Goal: Check status: Check status

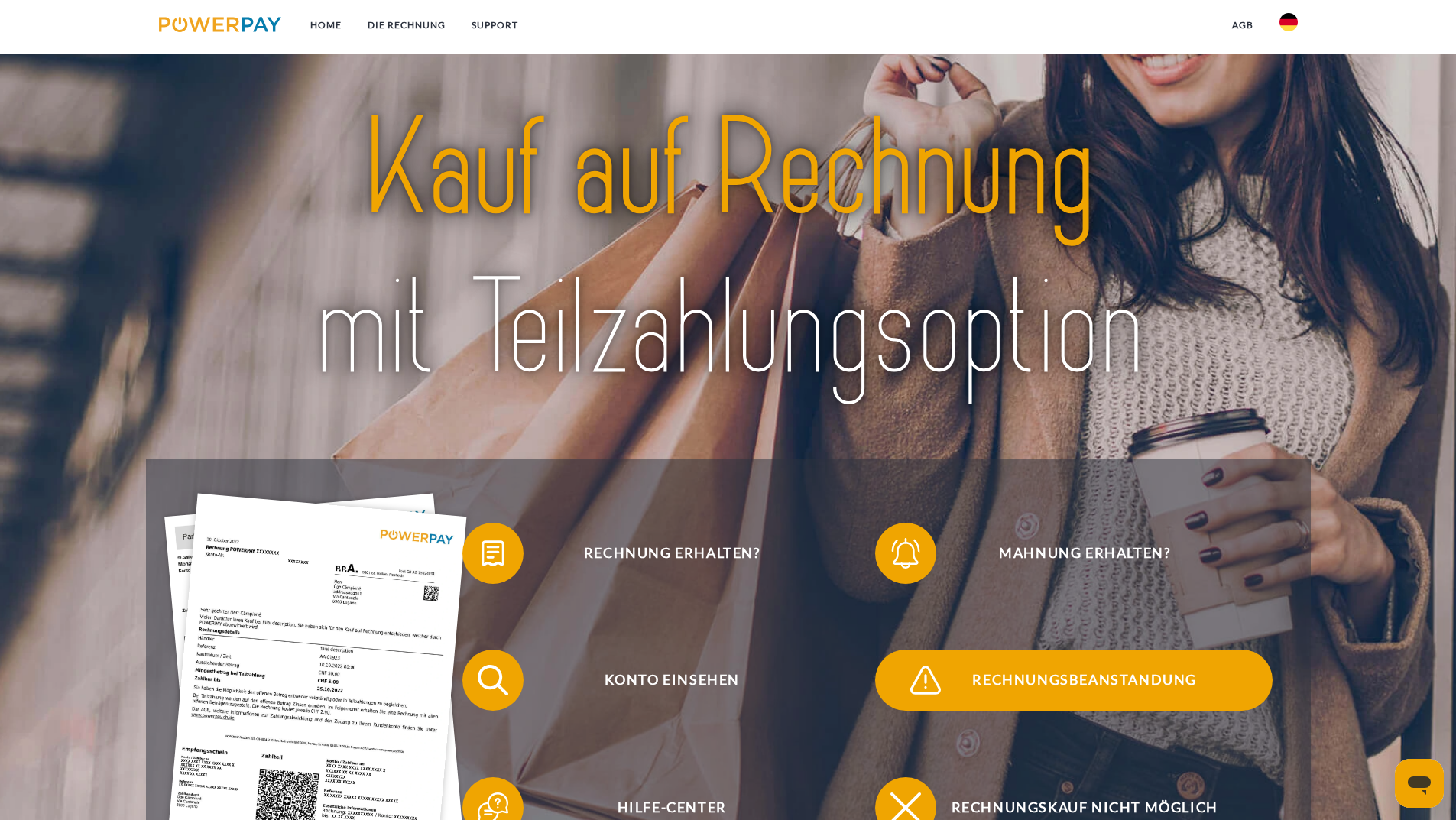
scroll to position [229, 0]
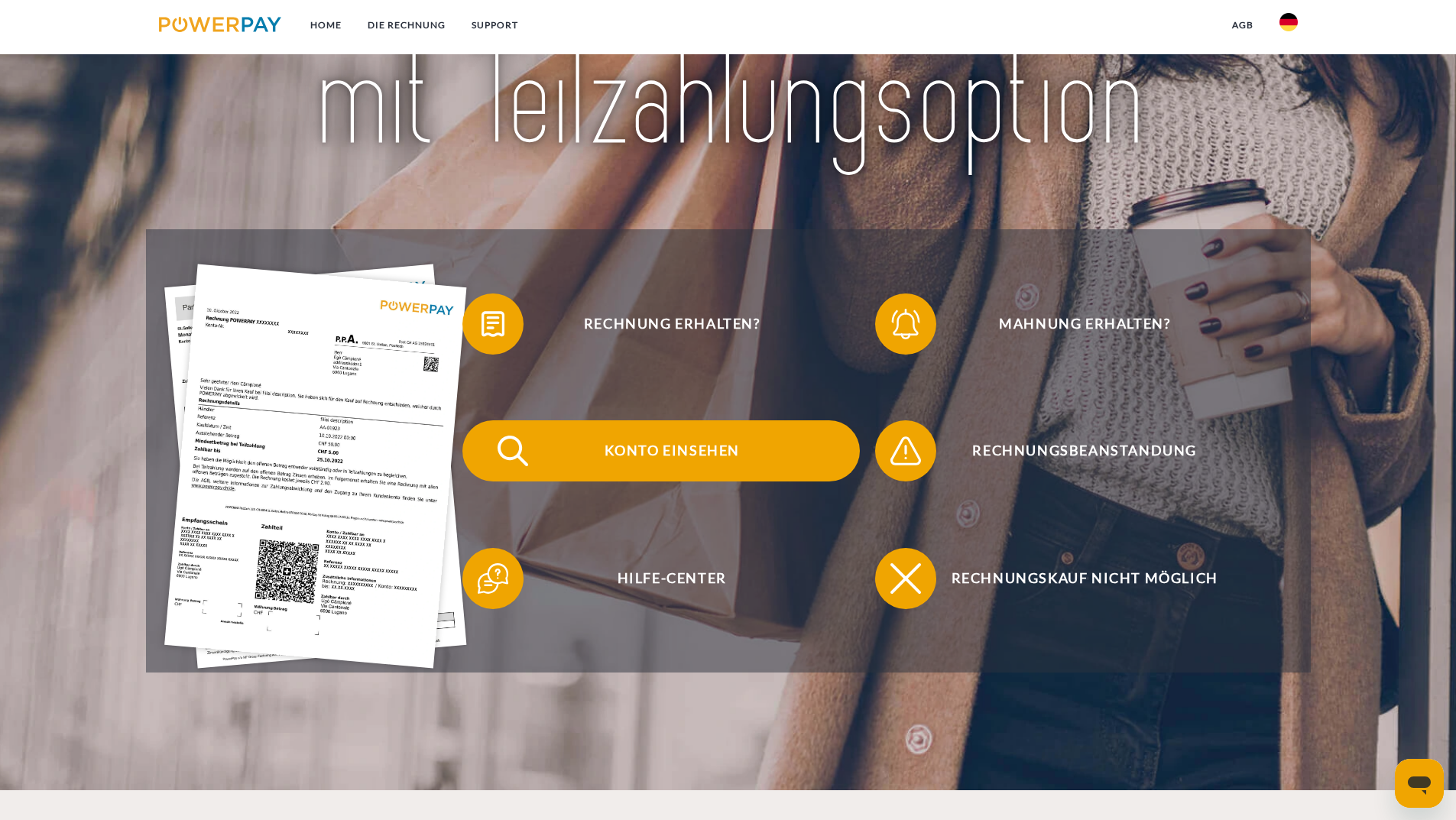
click at [736, 455] on span "Konto einsehen" at bounding box center [672, 450] width 375 height 61
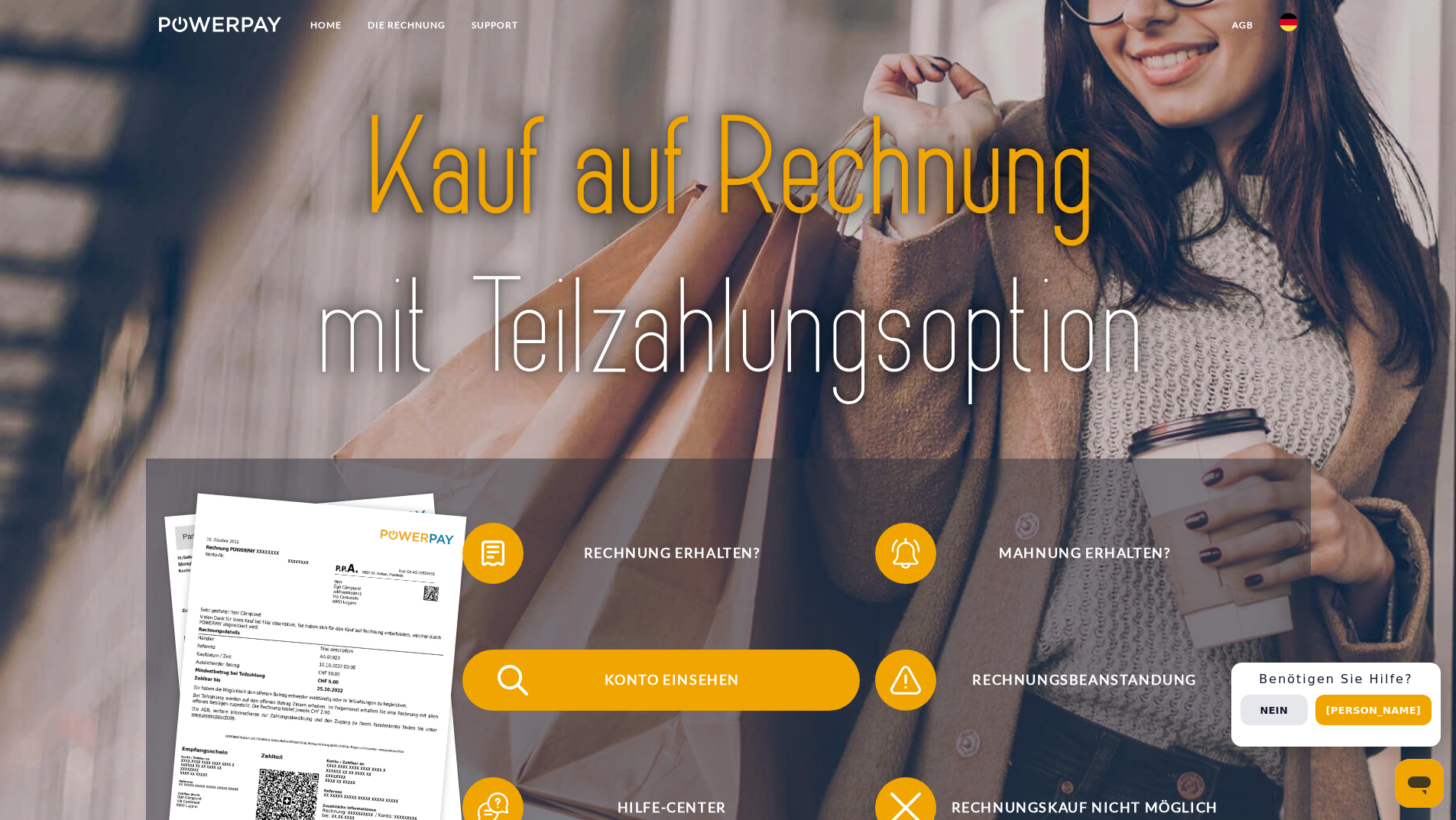
click at [644, 676] on span "Konto einsehen" at bounding box center [672, 680] width 375 height 61
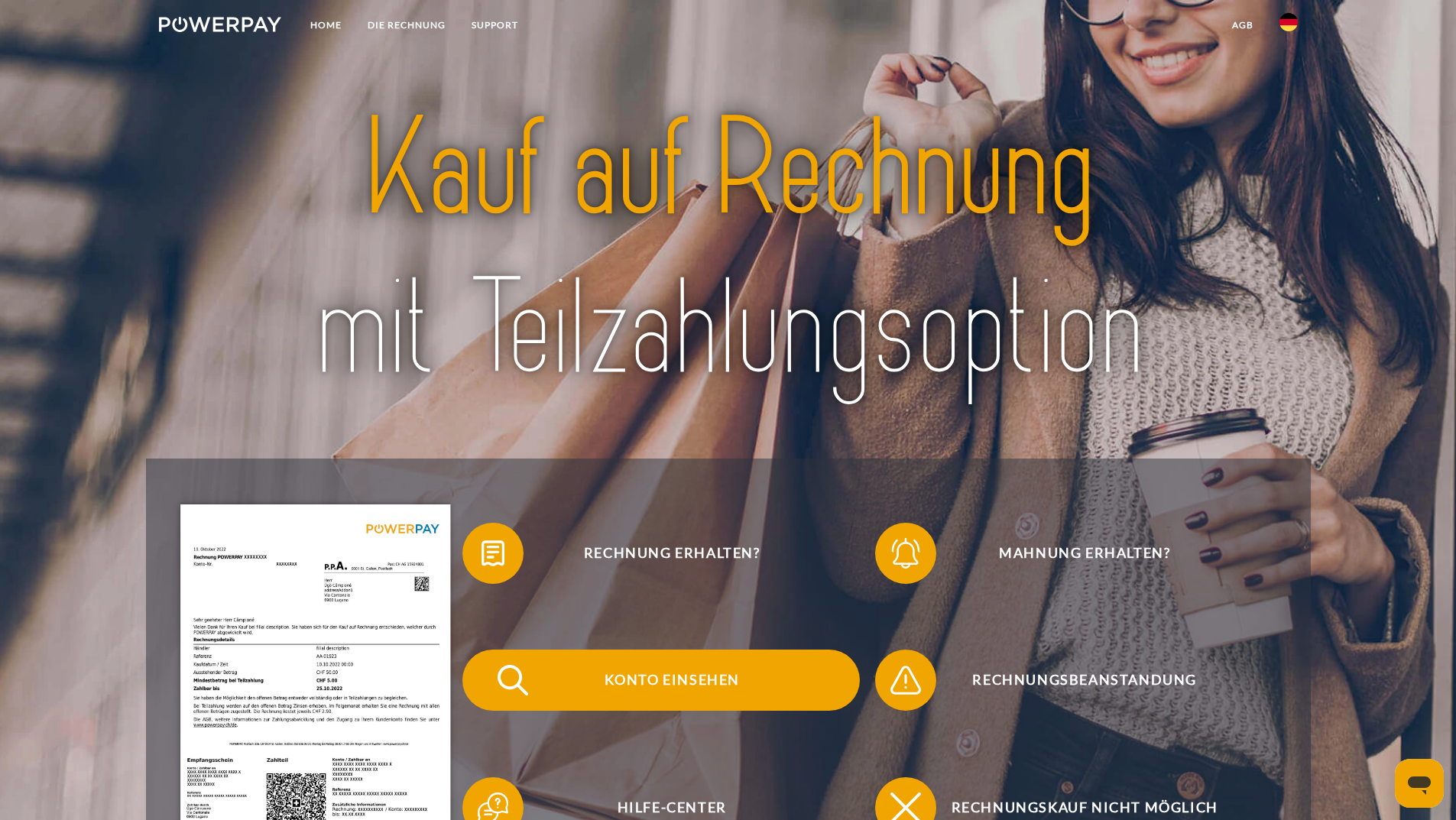
click at [619, 693] on span "Konto einsehen" at bounding box center [672, 680] width 375 height 61
